Goal: Navigation & Orientation: Find specific page/section

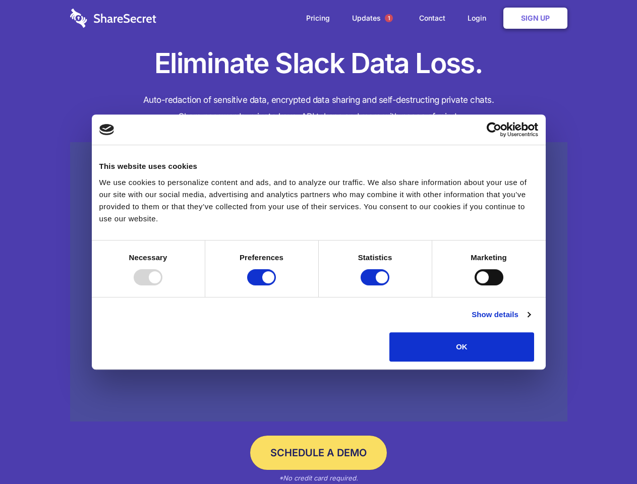
click at [162, 285] on div at bounding box center [148, 277] width 29 height 16
click at [276, 285] on input "Preferences" at bounding box center [261, 277] width 29 height 16
checkbox input "false"
click at [376, 285] on input "Statistics" at bounding box center [374, 277] width 29 height 16
checkbox input "false"
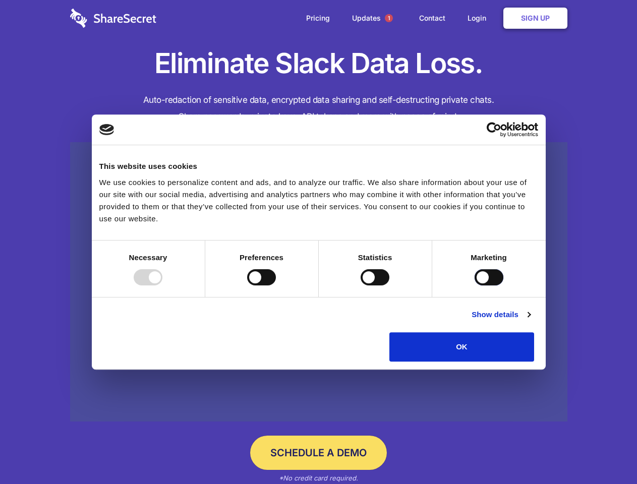
click at [474, 285] on input "Marketing" at bounding box center [488, 277] width 29 height 16
checkbox input "true"
click at [530, 321] on link "Show details" at bounding box center [500, 315] width 58 height 12
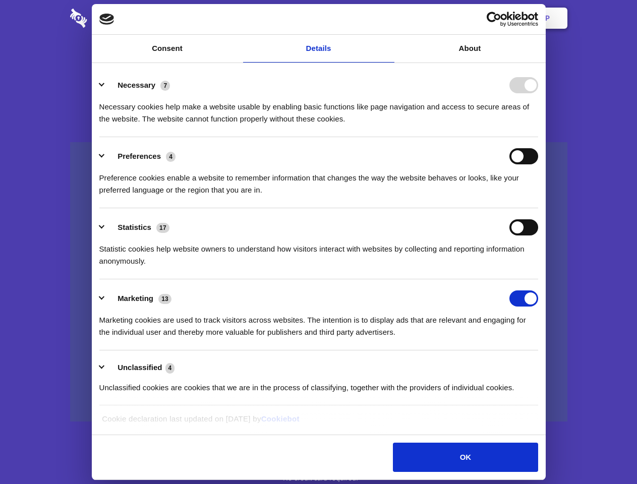
click at [538, 137] on li "Necessary 7 Necessary cookies help make a website usable by enabling basic func…" at bounding box center [318, 101] width 439 height 71
click at [388, 18] on span "1" at bounding box center [389, 18] width 8 height 8
